Goal: Task Accomplishment & Management: Use online tool/utility

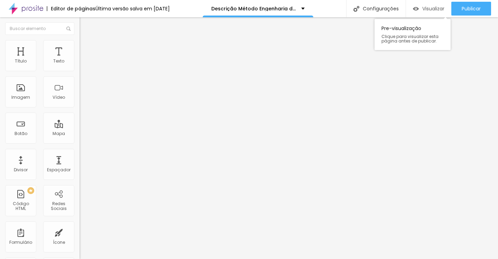
click at [433, 3] on div "Visualizar" at bounding box center [428, 9] width 31 height 14
click at [83, 64] on icon "button" at bounding box center [84, 62] width 3 height 3
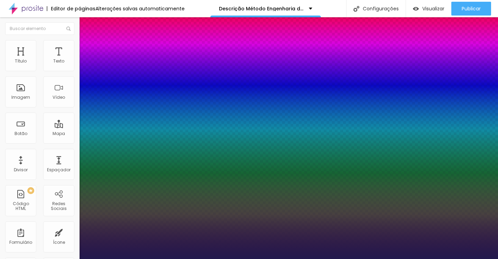
type input "1"
type input "4"
type input "8"
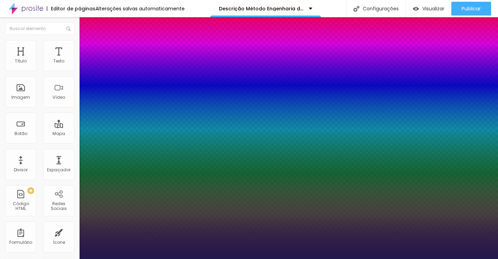
type input "1"
type input "8"
type input "0"
type input "1"
type input "8"
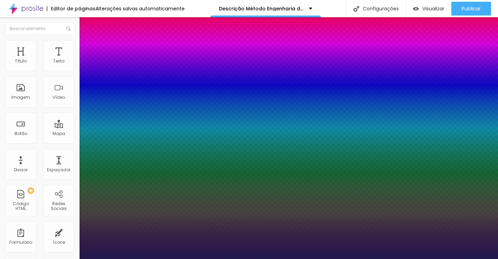
type input "1"
type input "8"
type input "03"
type input "1"
type input "030"
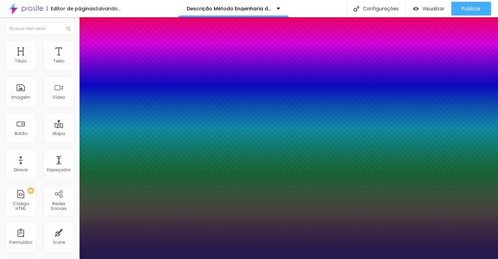
type input "30"
type input "1"
type input "030"
click at [230, 259] on div at bounding box center [249, 259] width 498 height 0
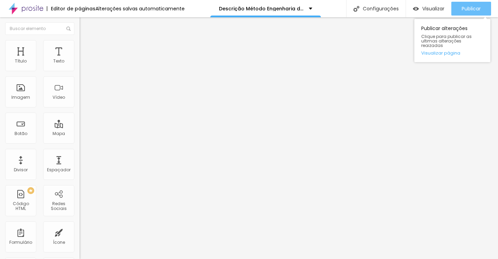
click at [475, 10] on span "Publicar" at bounding box center [471, 9] width 19 height 6
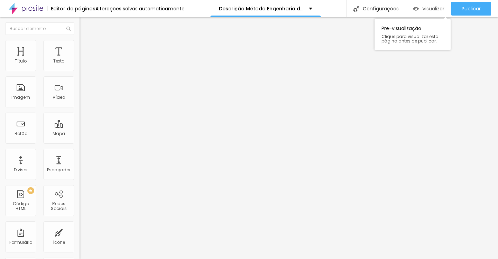
click at [422, 10] on span "Visualizar" at bounding box center [433, 9] width 22 height 6
click at [80, 46] on li "Avançado" at bounding box center [120, 43] width 80 height 7
click at [86, 41] on span "Estilo" at bounding box center [91, 38] width 11 height 6
click at [80, 47] on ul "Estilo Avançado" at bounding box center [120, 40] width 80 height 14
click at [86, 48] on span "Avançado" at bounding box center [97, 45] width 23 height 6
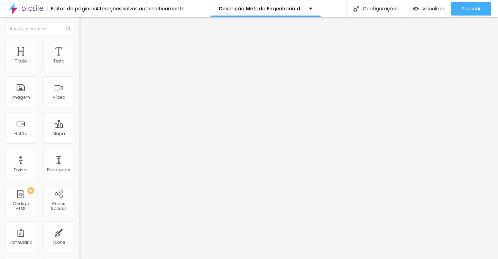
type input "47"
type input "0"
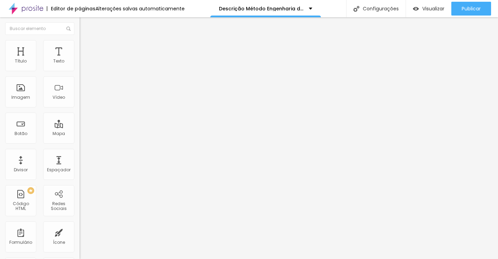
drag, startPoint x: 38, startPoint y: 70, endPoint x: 0, endPoint y: 71, distance: 37.7
click at [80, 71] on div "0 Espaço de cima 50 Espaço de baixo ID Html Classes Html Visível nos dispositiv…" at bounding box center [120, 192] width 80 height 291
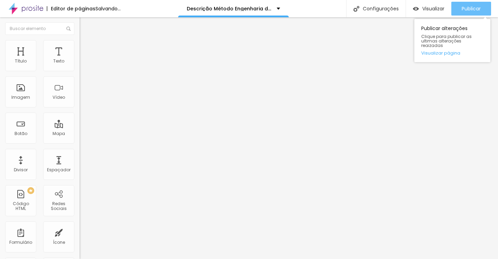
click at [462, 8] on span "Publicar" at bounding box center [471, 9] width 19 height 6
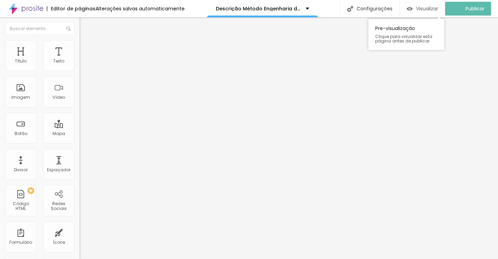
click at [430, 2] on div "Visualizar" at bounding box center [422, 9] width 31 height 14
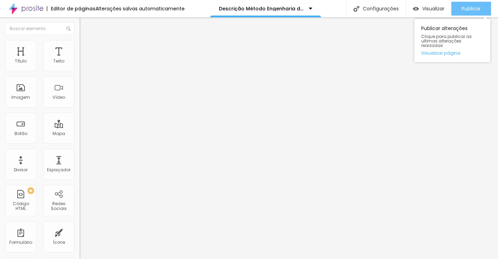
click at [472, 3] on div "Publicar" at bounding box center [471, 9] width 19 height 14
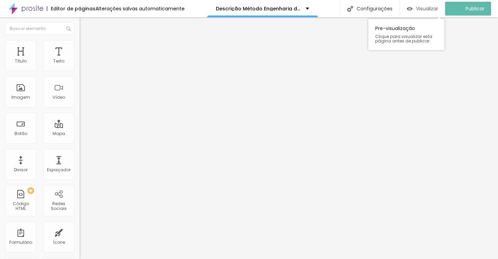
click at [436, 12] on div "Visualizar" at bounding box center [422, 9] width 31 height 14
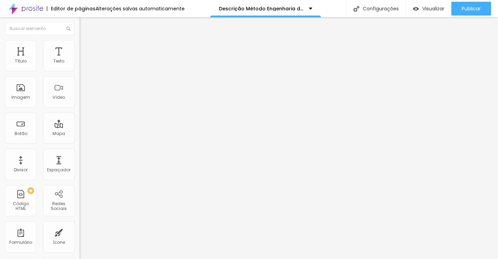
click at [80, 219] on input "SIM, QUERO GARANTIR MINHA VAGA!" at bounding box center [121, 222] width 83 height 7
paste input "🎯 Quero viver essa transformação agora"
type input "🎯 Quero viver essa TRANSFORMAÇÃO AGORA"
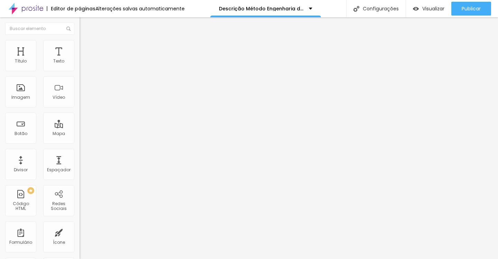
click at [80, 219] on input "SIM, QUERO GARANTIR MINHA VAGA!" at bounding box center [121, 222] width 83 height 7
paste input "🎯 Quero viver essa TRANSFORMAÇÃO AGORA"
type input "🎯 Quero viver essa TRANSFORMAÇÃO AGORA"
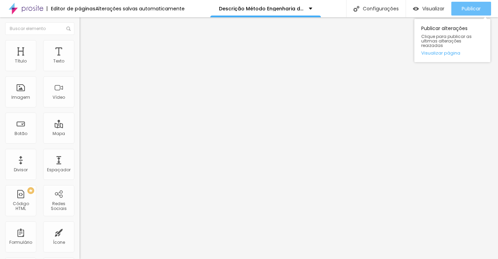
click at [479, 11] on span "Publicar" at bounding box center [471, 9] width 19 height 6
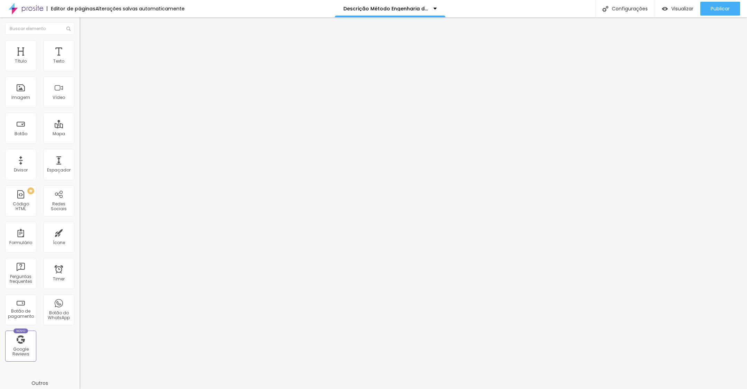
click at [82, 64] on icon "button" at bounding box center [84, 62] width 4 height 4
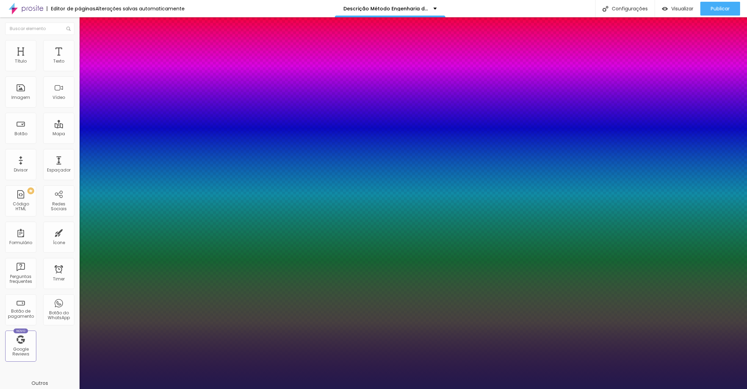
type input "1"
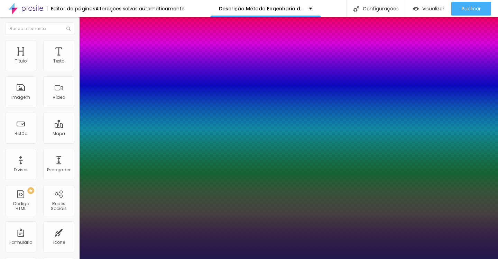
select select "PlayfairDisplay"
type input "1"
click at [214, 259] on div at bounding box center [249, 259] width 498 height 0
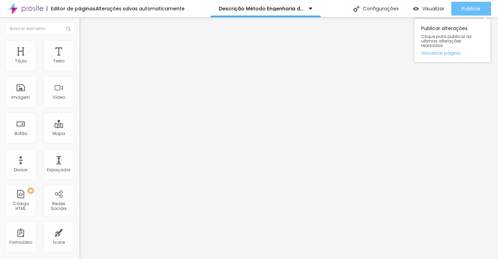
click at [473, 13] on div "Publicar" at bounding box center [471, 9] width 19 height 14
click at [464, 11] on span "Publicar" at bounding box center [471, 9] width 19 height 6
